Goal: Task Accomplishment & Management: Complete application form

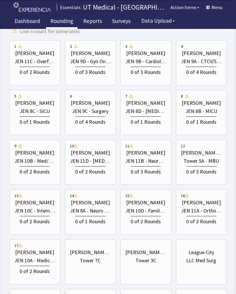
click at [200, 216] on div "0 of 2 Rounds" at bounding box center [201, 220] width 41 height 11
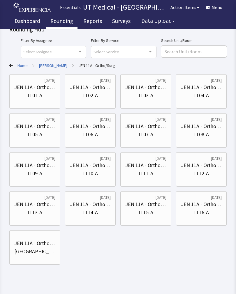
click at [41, 89] on div "JEN 11A - Ortho/Surg" at bounding box center [34, 87] width 41 height 8
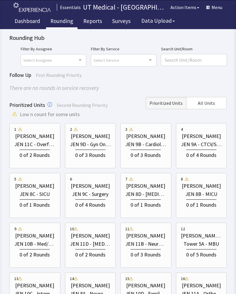
scroll to position [94, 0]
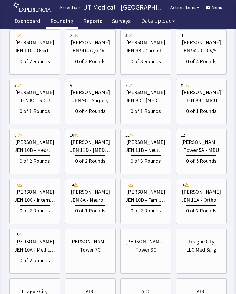
click at [200, 202] on div "JEN 11A - Ortho/Surg" at bounding box center [201, 200] width 41 height 8
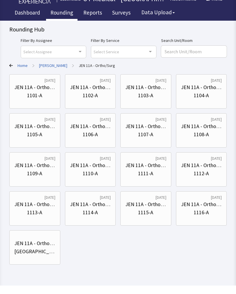
click at [91, 92] on div "JEN 11A - Ortho/Surg" at bounding box center [90, 96] width 41 height 8
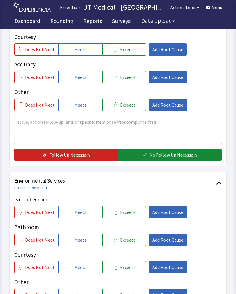
click at [132, 216] on button "Exceeds" at bounding box center [124, 213] width 44 height 12
click at [133, 242] on button "Exceeds" at bounding box center [124, 240] width 44 height 12
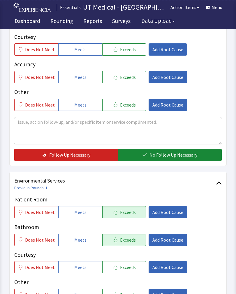
click at [134, 272] on button "Exceeds" at bounding box center [124, 267] width 44 height 12
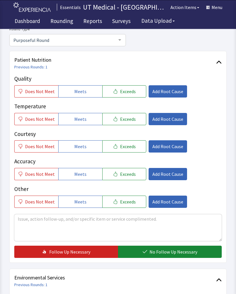
scroll to position [56, 0]
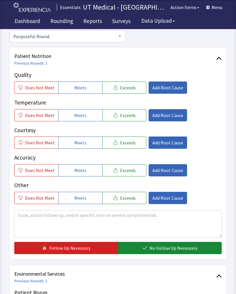
click at [130, 87] on span "Exceeds" at bounding box center [128, 87] width 16 height 7
click at [128, 114] on span "Exceeds" at bounding box center [128, 115] width 16 height 7
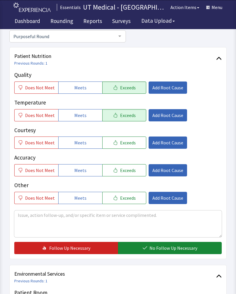
click at [128, 146] on button "Exceeds" at bounding box center [124, 143] width 44 height 12
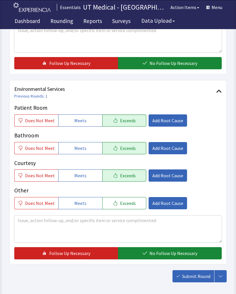
scroll to position [245, 0]
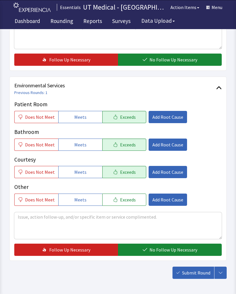
click at [181, 56] on button "No Follow Up Necessary" at bounding box center [170, 60] width 104 height 12
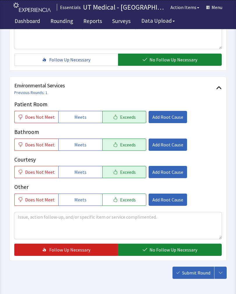
click at [162, 251] on span "No Follow Up Necessary" at bounding box center [173, 249] width 48 height 7
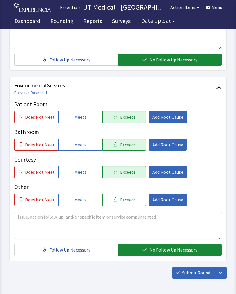
click at [192, 274] on span "Submit Round" at bounding box center [196, 272] width 28 height 7
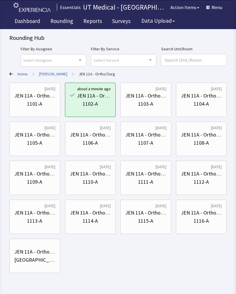
click at [154, 95] on div "JEN 11A - Ortho/Surg" at bounding box center [145, 96] width 41 height 8
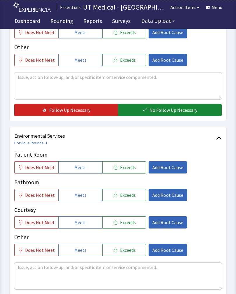
click at [135, 167] on button "Exceeds" at bounding box center [124, 168] width 44 height 12
click at [131, 200] on button "Exceeds" at bounding box center [124, 195] width 44 height 12
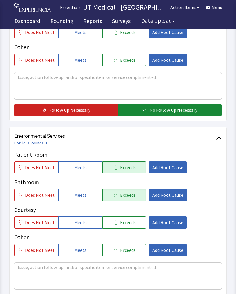
click at [125, 219] on span "Exceeds" at bounding box center [128, 222] width 16 height 7
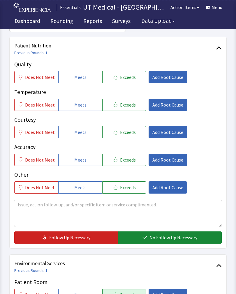
scroll to position [62, 0]
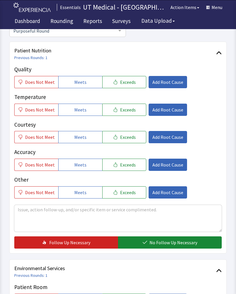
click at [129, 84] on span "Exceeds" at bounding box center [128, 82] width 16 height 7
click at [126, 112] on span "Exceeds" at bounding box center [128, 109] width 16 height 7
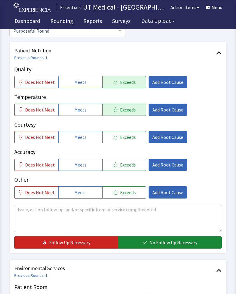
click at [132, 142] on button "Exceeds" at bounding box center [124, 137] width 44 height 12
click at [167, 242] on span "No Follow Up Necessary" at bounding box center [173, 242] width 48 height 7
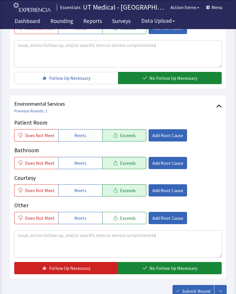
scroll to position [227, 0]
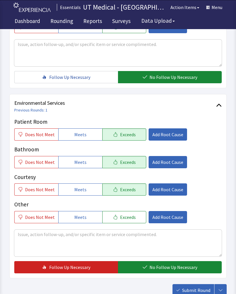
click at [167, 269] on span "No Follow Up Necessary" at bounding box center [173, 267] width 48 height 7
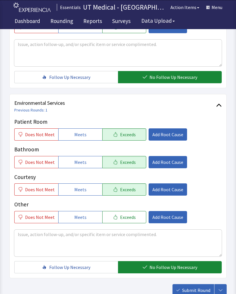
click at [195, 290] on span "Submit Round" at bounding box center [196, 290] width 28 height 7
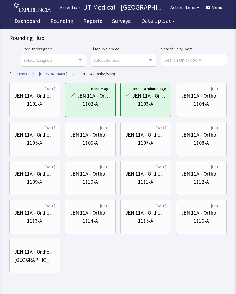
click at [47, 141] on div "1105-A" at bounding box center [34, 143] width 41 height 8
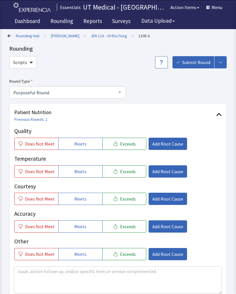
click at [133, 146] on button "Exceeds" at bounding box center [124, 144] width 44 height 12
click at [132, 177] on button "Exceeds" at bounding box center [124, 171] width 44 height 12
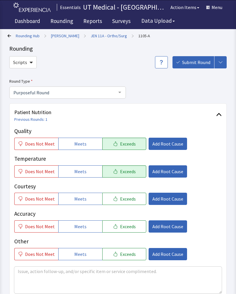
click at [133, 203] on button "Exceeds" at bounding box center [124, 199] width 44 height 12
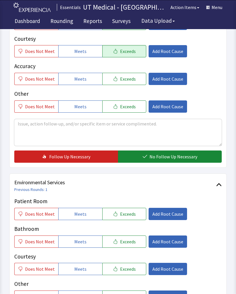
scroll to position [161, 0]
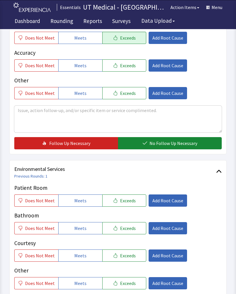
click at [181, 148] on button "No Follow Up Necessary" at bounding box center [170, 143] width 104 height 12
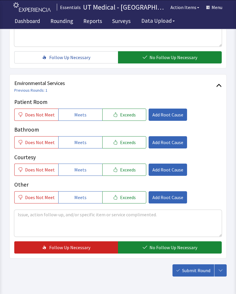
scroll to position [247, 0]
click at [134, 114] on button "Exceeds" at bounding box center [124, 115] width 44 height 12
click at [124, 147] on button "Exceeds" at bounding box center [124, 142] width 44 height 12
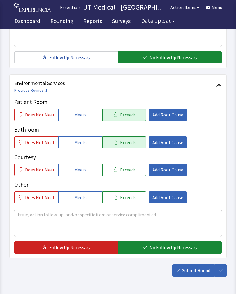
click at [126, 175] on button "Exceeds" at bounding box center [124, 170] width 44 height 12
click at [168, 247] on span "No Follow Up Necessary" at bounding box center [173, 247] width 48 height 7
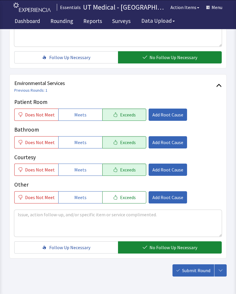
click at [198, 270] on span "Submit Round" at bounding box center [196, 270] width 28 height 7
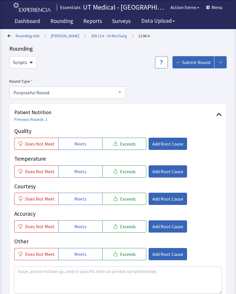
click at [133, 149] on button "Exceeds" at bounding box center [124, 144] width 44 height 12
click at [120, 175] on button "Exceeds" at bounding box center [124, 171] width 44 height 12
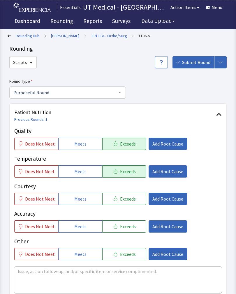
click at [124, 194] on button "Exceeds" at bounding box center [124, 199] width 44 height 12
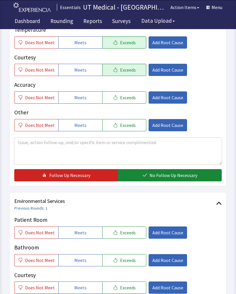
click at [164, 175] on span "No Follow Up Necessary" at bounding box center [173, 175] width 48 height 7
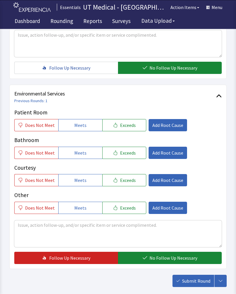
scroll to position [237, 0]
click at [131, 129] on button "Exceeds" at bounding box center [124, 125] width 44 height 12
click at [128, 164] on p "Courtesy" at bounding box center [117, 168] width 207 height 8
click at [125, 185] on button "Exceeds" at bounding box center [124, 180] width 44 height 12
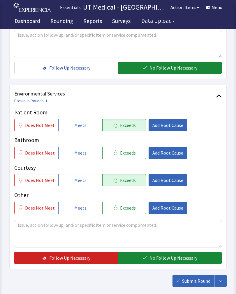
click at [121, 153] on span "Exceeds" at bounding box center [128, 152] width 16 height 7
click at [151, 263] on button "No Follow Up Necessary" at bounding box center [170, 258] width 104 height 12
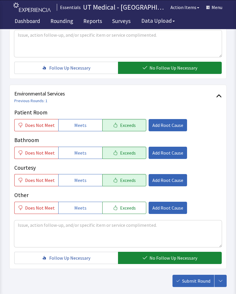
click at [197, 281] on span "Submit Round" at bounding box center [196, 281] width 28 height 7
